Goal: Information Seeking & Learning: Learn about a topic

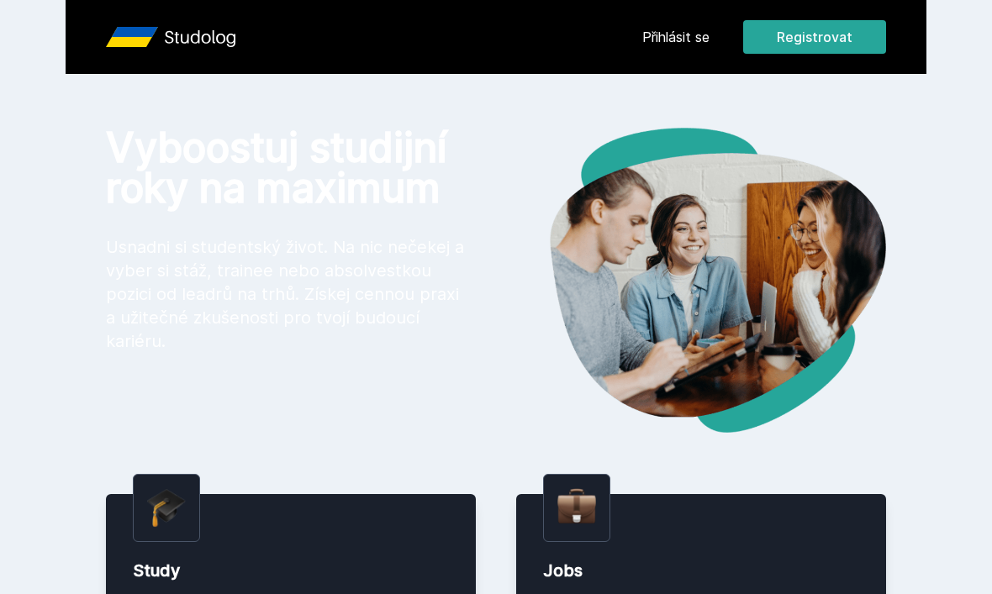
scroll to position [96, 0]
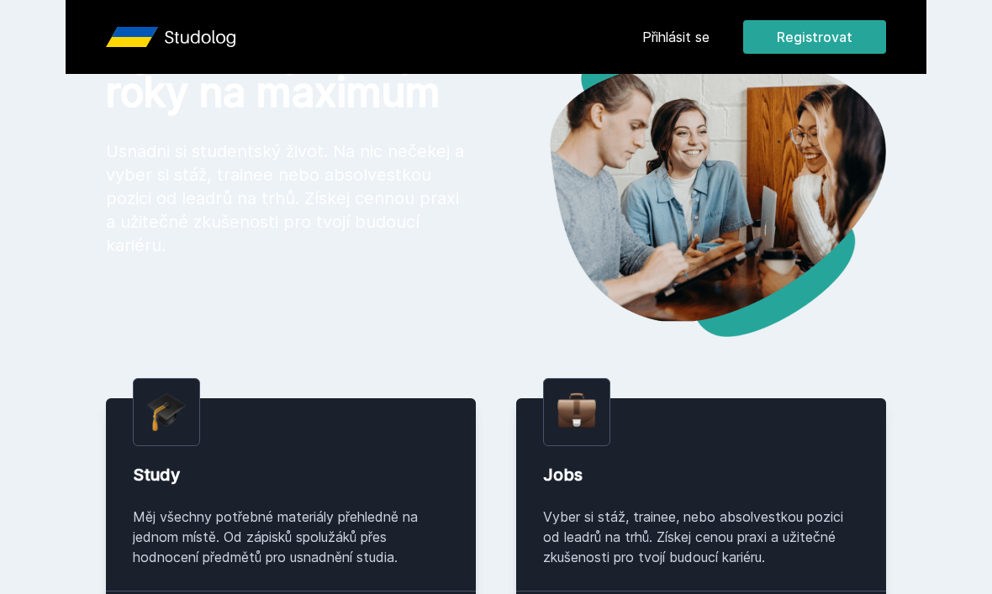
click at [693, 31] on link "Přihlásit se" at bounding box center [675, 37] width 67 height 20
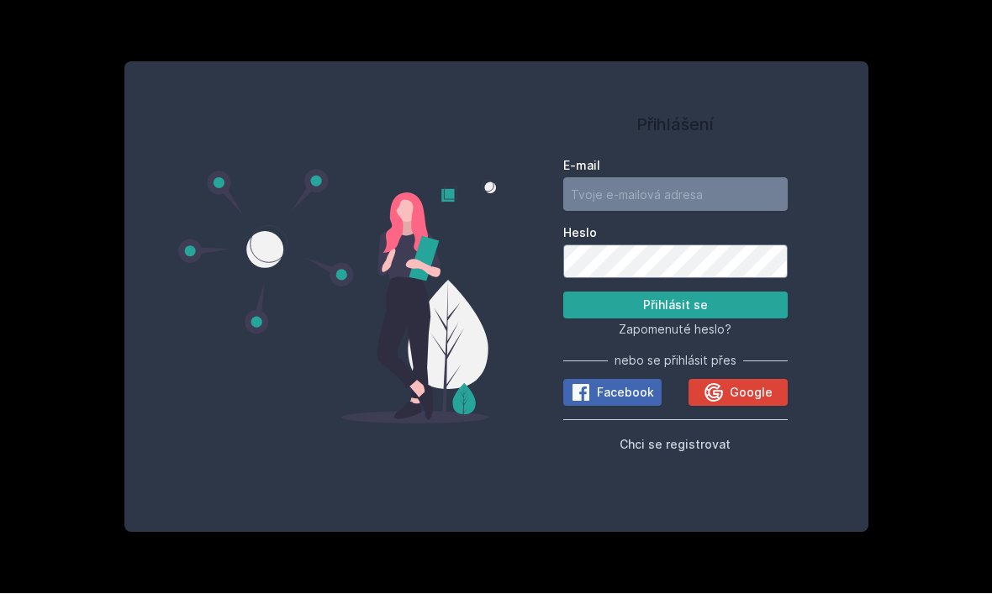
click at [714, 384] on icon at bounding box center [713, 393] width 18 height 18
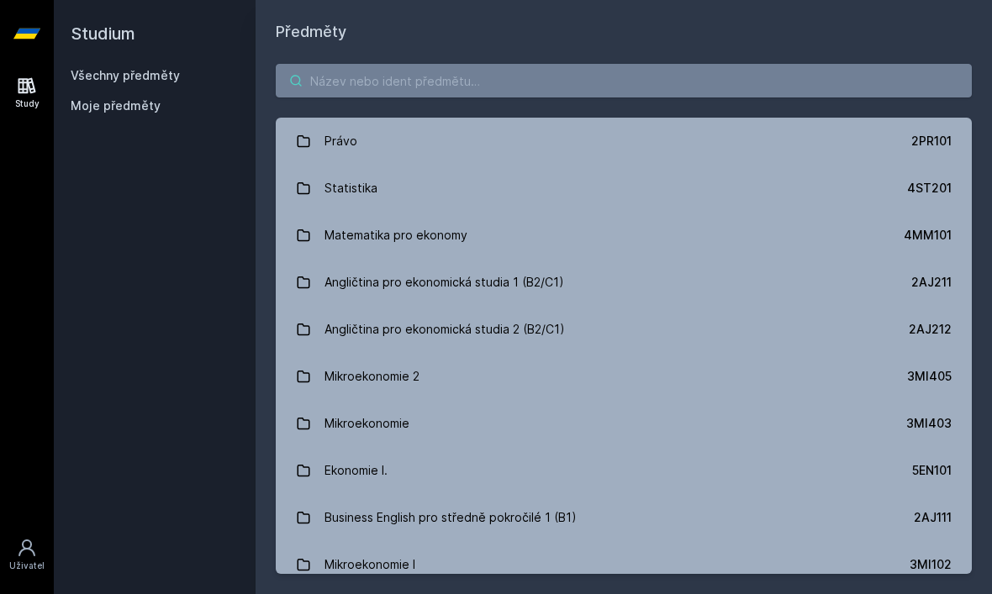
click at [369, 80] on input "search" at bounding box center [624, 81] width 696 height 34
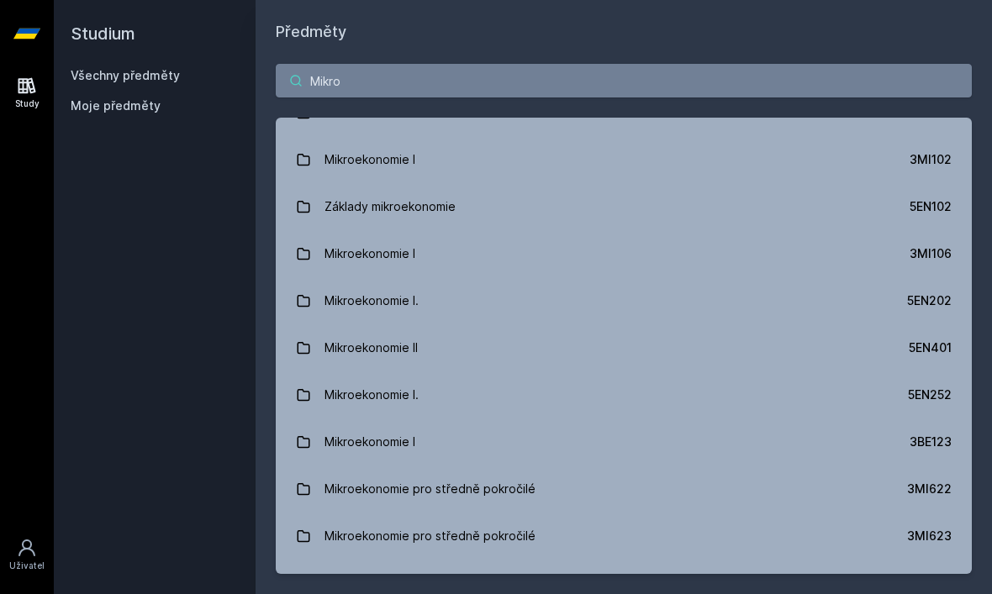
scroll to position [76, 0]
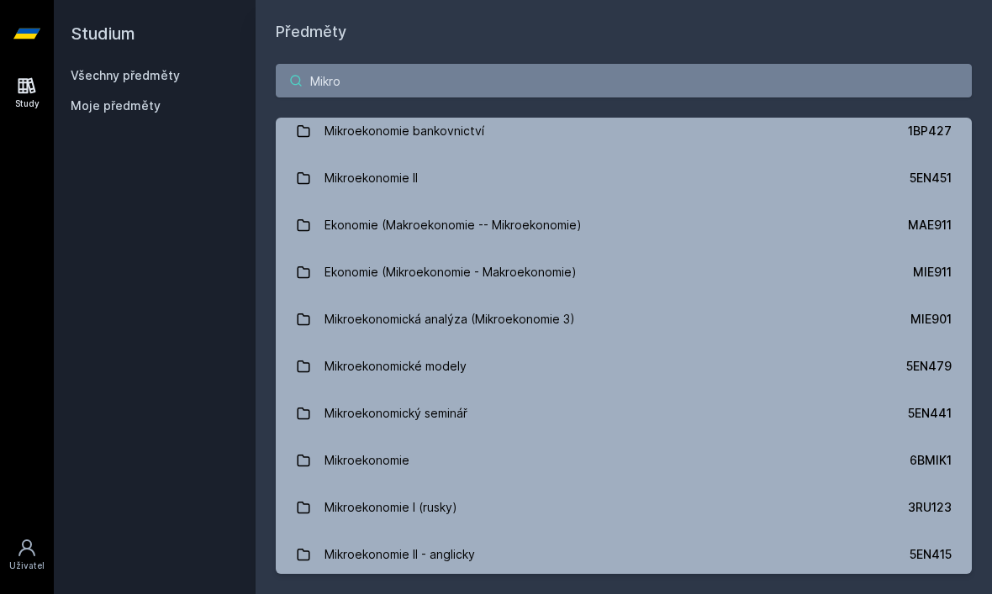
click at [355, 76] on input "Mikro" at bounding box center [624, 81] width 696 height 34
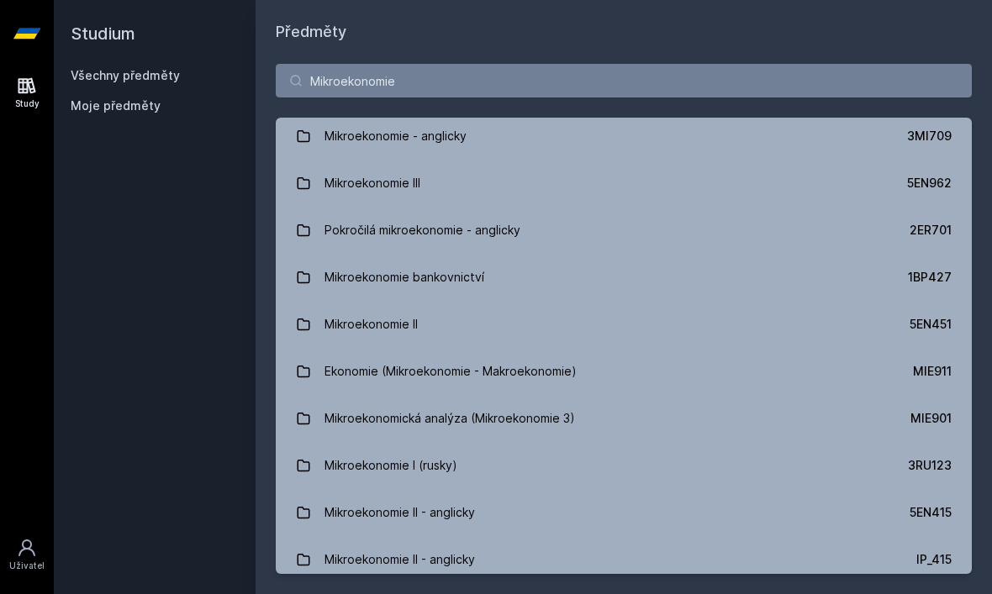
scroll to position [0, 0]
click at [734, 84] on input "Mikroekonomie" at bounding box center [624, 81] width 696 height 34
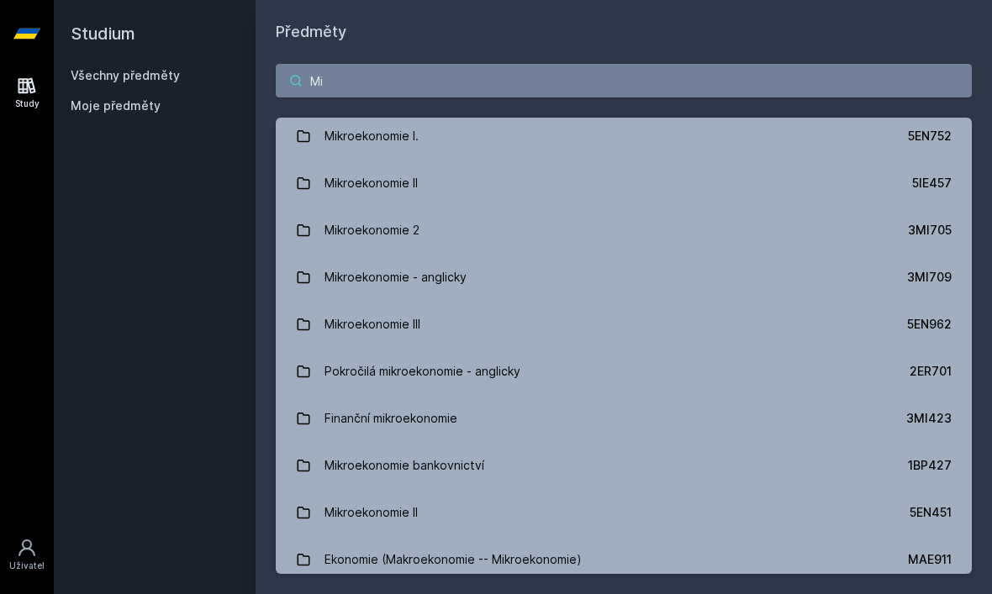
type input "M"
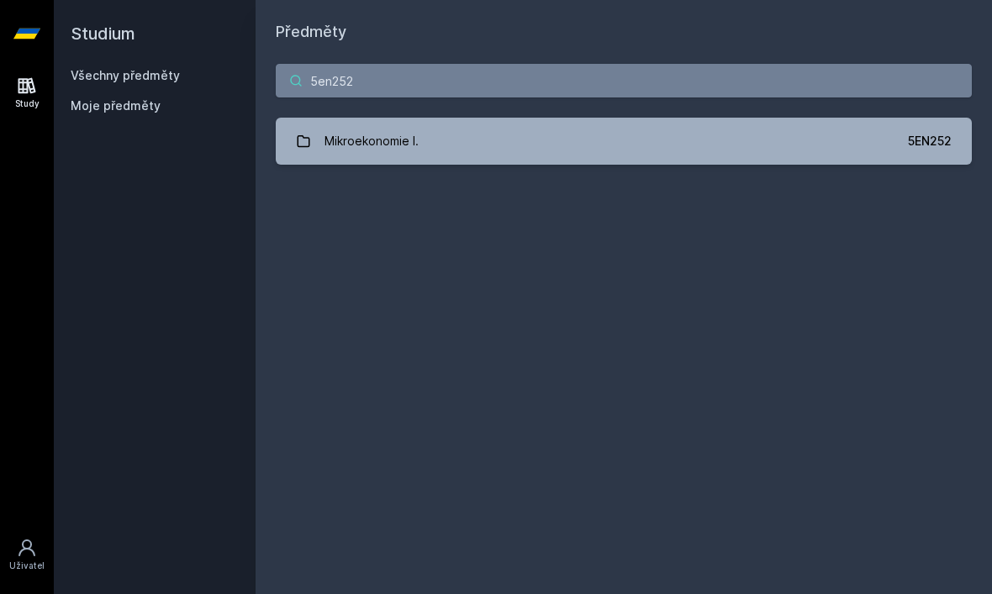
type input "5en252"
click at [350, 124] on div "Mikroekonomie I." at bounding box center [371, 141] width 94 height 34
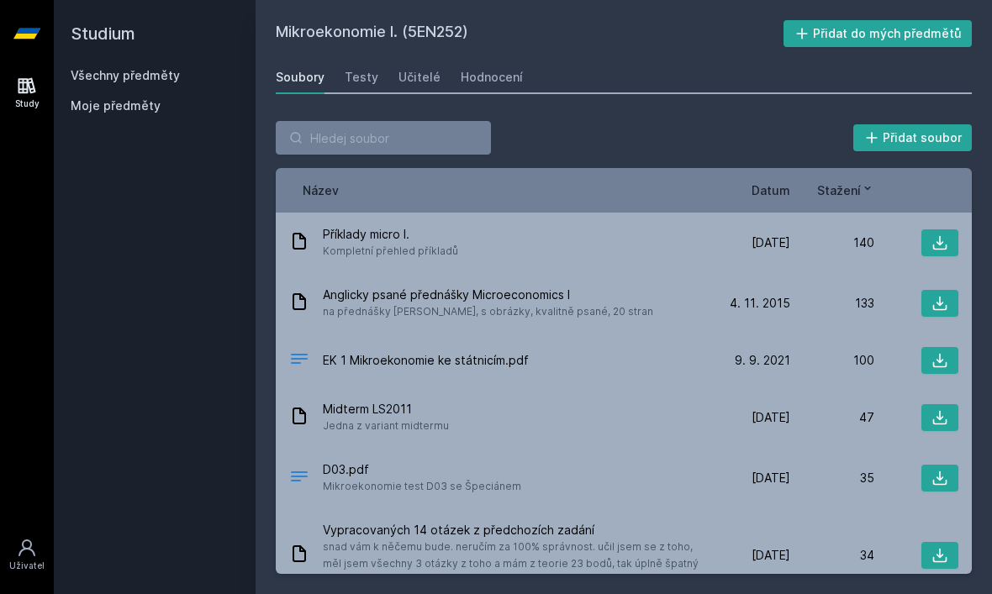
click at [777, 190] on span "Datum" at bounding box center [770, 191] width 39 height 18
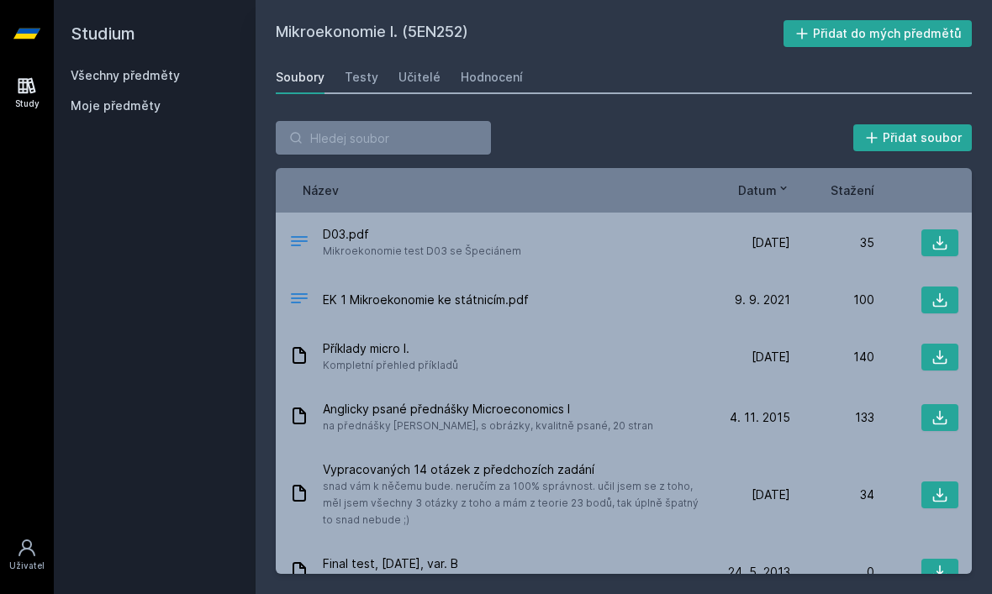
click at [871, 242] on div "35" at bounding box center [832, 242] width 84 height 17
click at [935, 244] on icon at bounding box center [939, 242] width 17 height 17
